Goal: Task Accomplishment & Management: Manage account settings

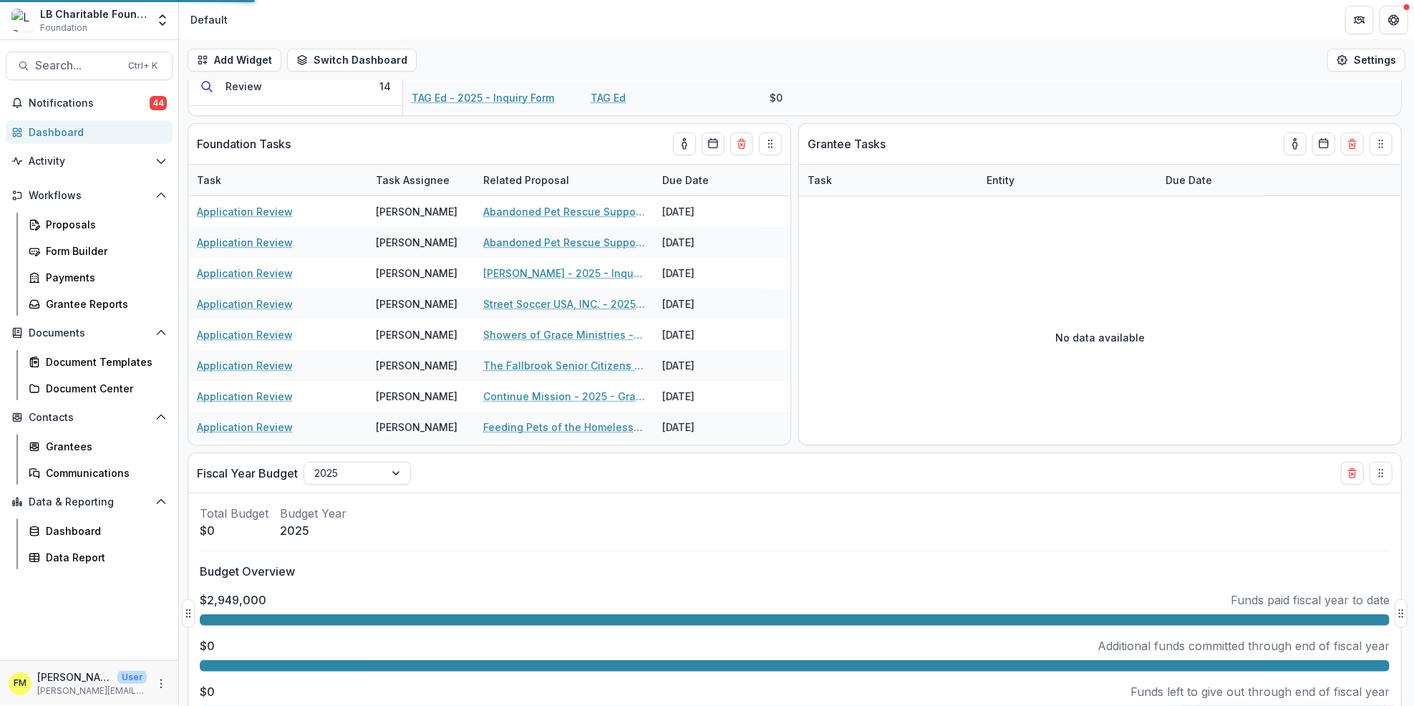
scroll to position [152, 0]
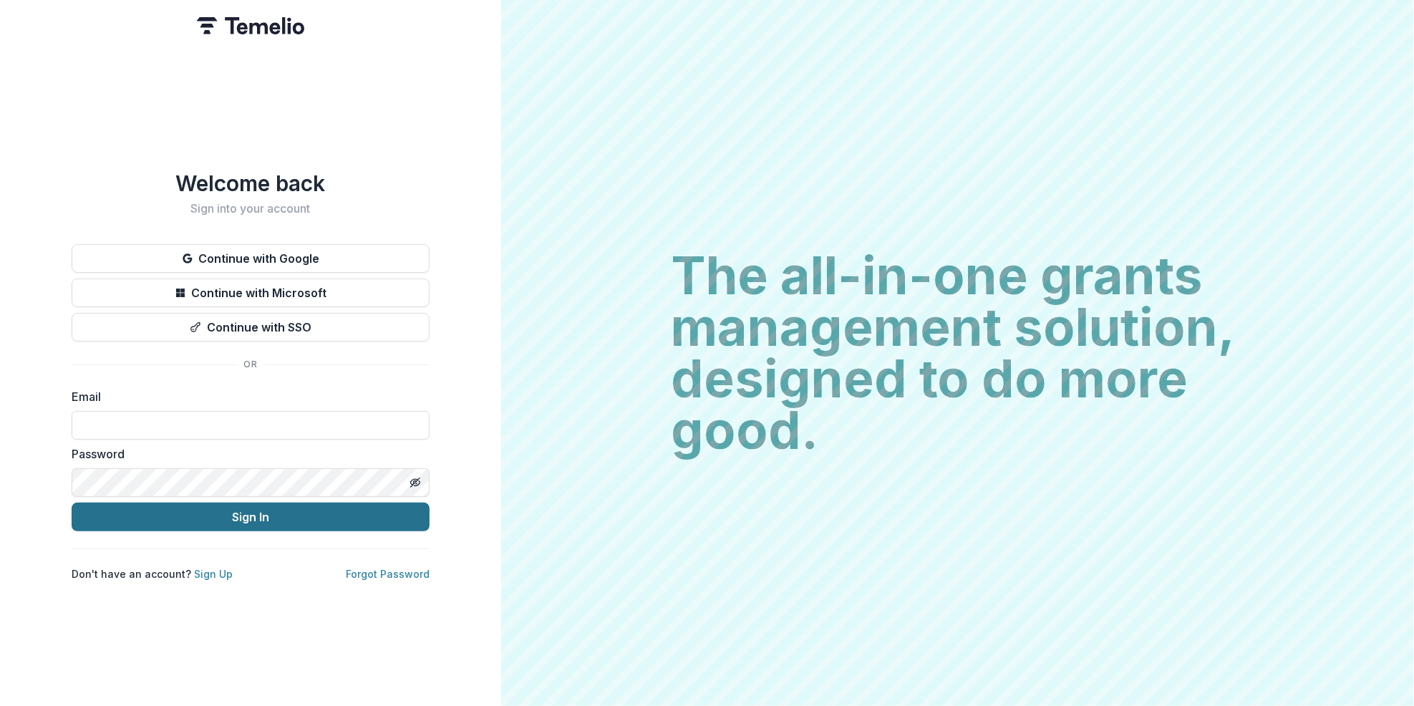
type input "**********"
click at [252, 509] on button "Sign In" at bounding box center [251, 517] width 358 height 29
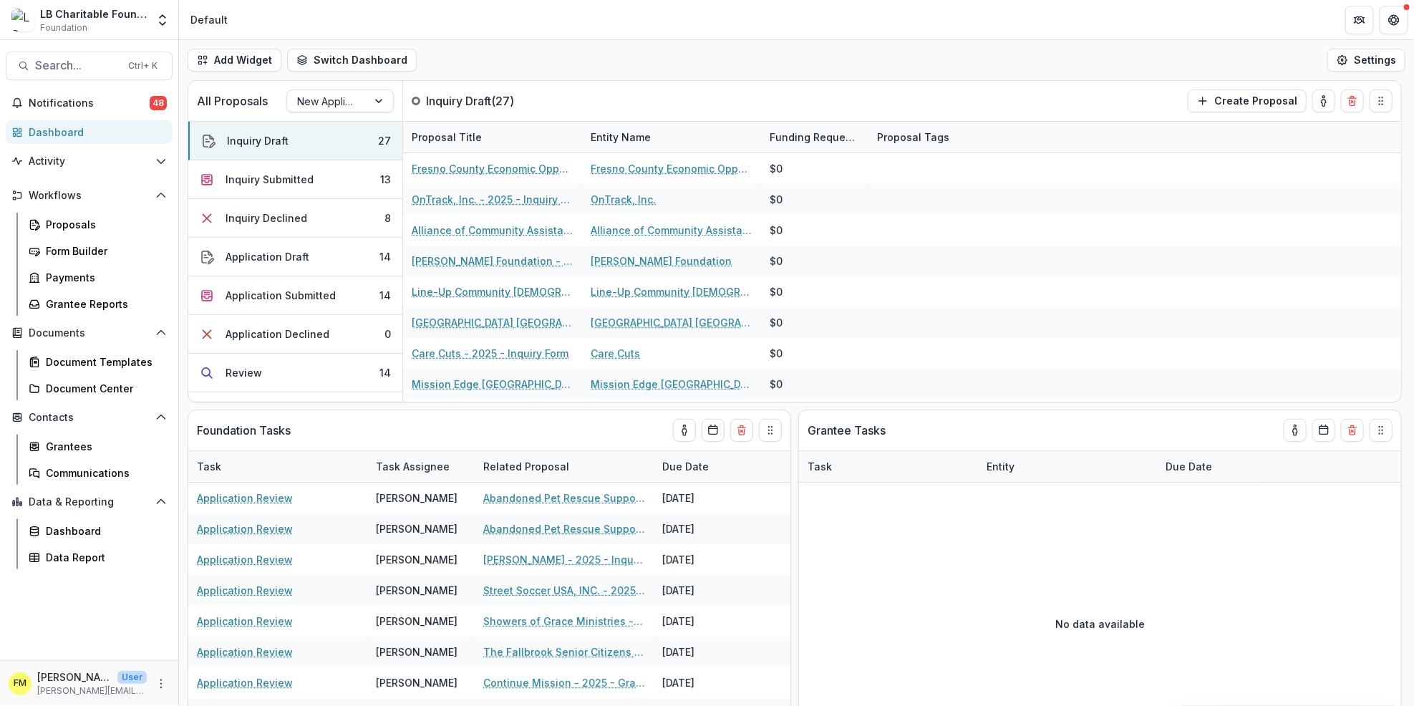
click at [52, 130] on div "Dashboard" at bounding box center [95, 132] width 132 height 15
click at [381, 178] on div "13" at bounding box center [385, 179] width 11 height 15
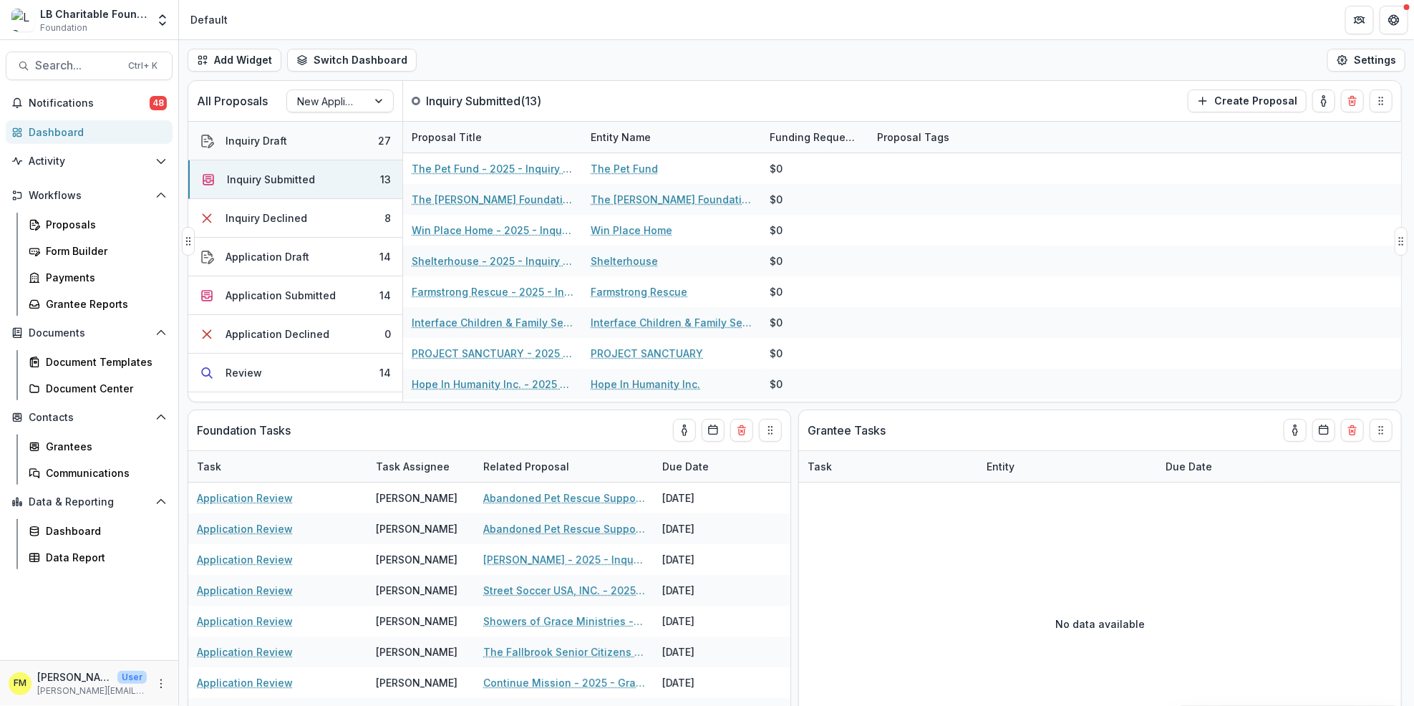
click at [346, 144] on button "Inquiry Draft 27" at bounding box center [295, 141] width 214 height 39
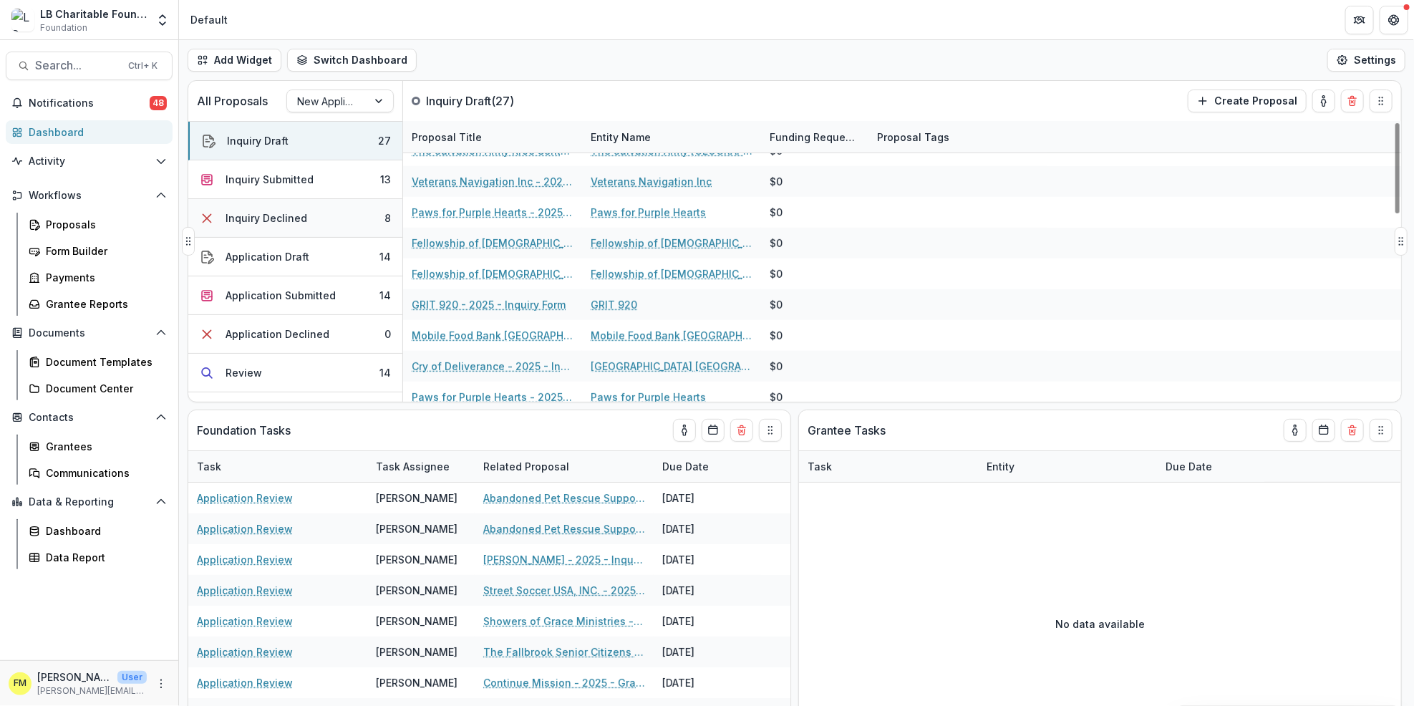
scroll to position [273, 0]
